Goal: Find specific page/section: Find specific page/section

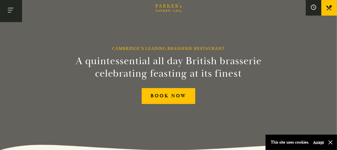
click at [8, 11] on button "Toggle navigation" at bounding box center [11, 11] width 22 height 22
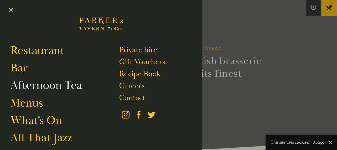
click at [124, 85] on link "Careers" at bounding box center [131, 86] width 25 height 10
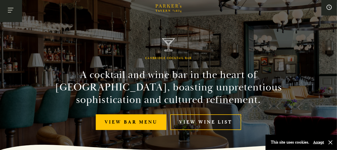
click at [8, 15] on button "Toggle navigation" at bounding box center [11, 11] width 22 height 22
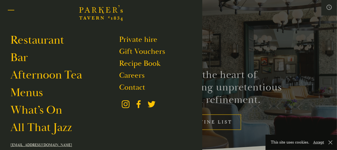
scroll to position [6, 0]
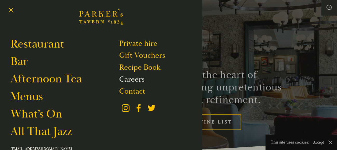
click at [126, 79] on link "Careers" at bounding box center [131, 79] width 25 height 10
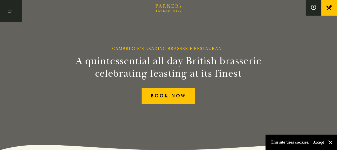
click at [10, 15] on button "Toggle navigation" at bounding box center [11, 11] width 22 height 22
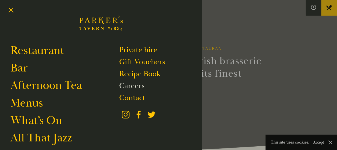
click at [126, 84] on link "Careers" at bounding box center [131, 86] width 25 height 10
